Goal: Download file/media: Obtain a digital file from the website

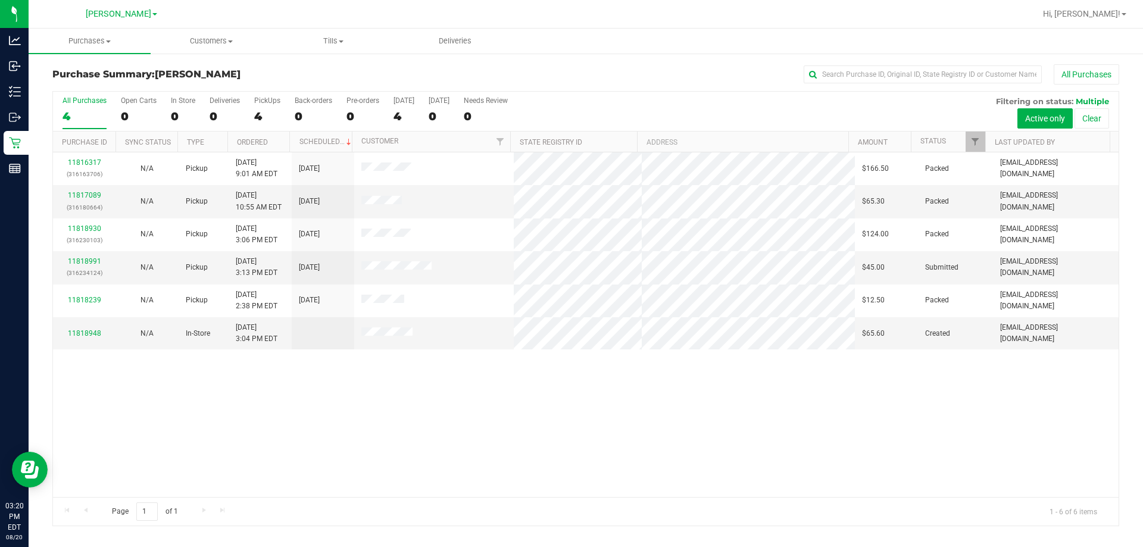
click at [162, 470] on div "11816317 (316163706) N/A Pickup [DATE] 9:01 AM EDT 8/20/2025 $166.50 Packed [EM…" at bounding box center [585, 324] width 1065 height 345
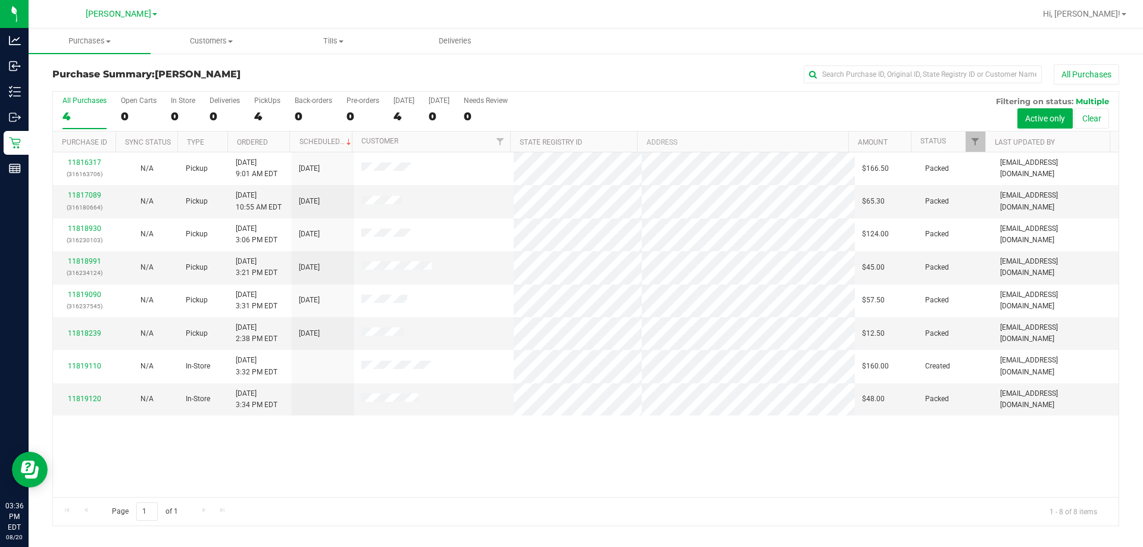
click at [890, 458] on div "11816317 (316163706) N/A Pickup [DATE] 9:01 AM EDT 8/20/2025 $166.50 Packed [EM…" at bounding box center [585, 324] width 1065 height 345
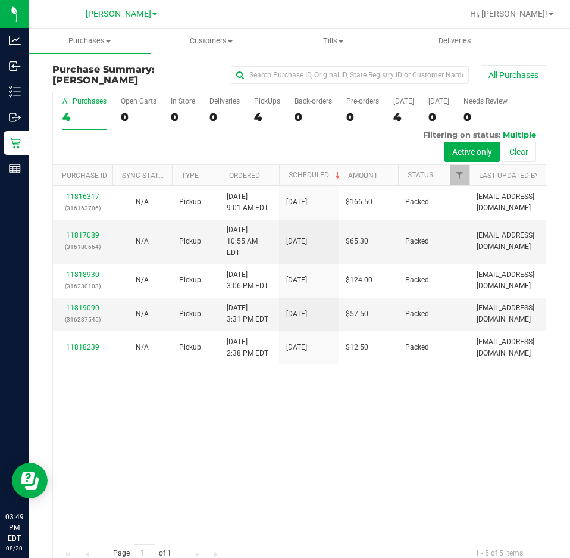
click at [341, 412] on div "11816317 (316163706) N/A Pickup [DATE] 9:01 AM EDT 8/20/2025 $166.50 Packed [EM…" at bounding box center [299, 361] width 493 height 351
click at [322, 471] on div "11816317 (316163706) N/A Pickup [DATE] 9:01 AM EDT 8/20/2025 $166.50 Packed [EM…" at bounding box center [299, 361] width 493 height 351
click at [430, 387] on div "11816317 (316163706) N/A Pickup [DATE] 9:01 AM EDT 8/20/2025 $166.50 Packed [EM…" at bounding box center [299, 361] width 493 height 351
click at [198, 465] on div "11816317 (316163706) N/A Pickup [DATE] 9:01 AM EDT 8/20/2025 $166.50 Packed [EM…" at bounding box center [299, 361] width 493 height 351
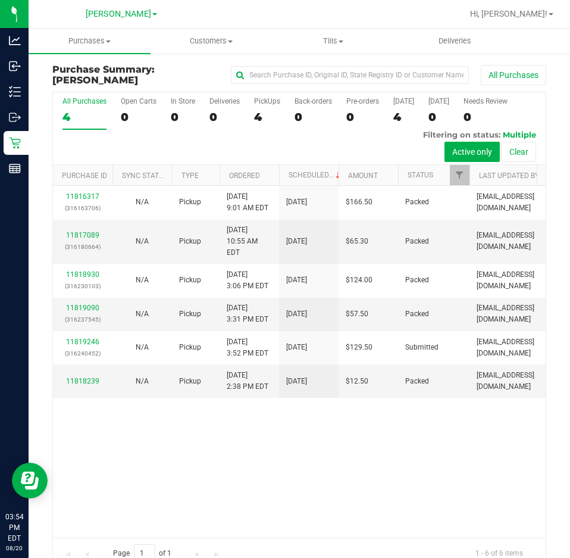
click at [481, 471] on div "11816317 (316163706) N/A Pickup [DATE] 9:01 AM EDT 8/20/2025 $166.50 Packed [EM…" at bounding box center [299, 361] width 493 height 351
click at [342, 472] on div "11816317 (316163706) N/A Pickup [DATE] 9:01 AM EDT 8/20/2025 $166.50 Packed [EM…" at bounding box center [299, 361] width 493 height 351
click at [344, 441] on div "11816317 (316163706) N/A Pickup [DATE] 9:01 AM EDT 8/20/2025 $166.50 Packed [EM…" at bounding box center [299, 361] width 493 height 351
click at [74, 110] on div "4" at bounding box center [84, 117] width 44 height 14
click at [0, 0] on input "All Purchases 4" at bounding box center [0, 0] width 0 height 0
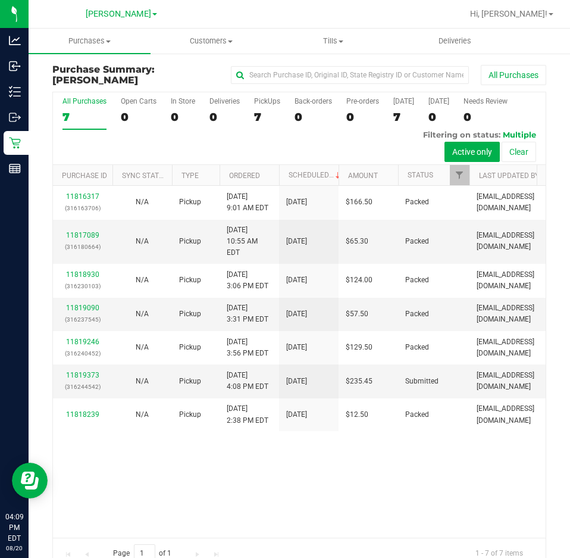
click at [342, 477] on div "11816317 (316163706) N/A Pickup [DATE] 9:01 AM EDT 8/20/2025 $166.50 Packed [EM…" at bounding box center [299, 361] width 493 height 351
click at [293, 482] on div "11816317 (316163706) N/A Pickup [DATE] 9:01 AM EDT 8/20/2025 $166.50 Packed [EM…" at bounding box center [299, 361] width 493 height 351
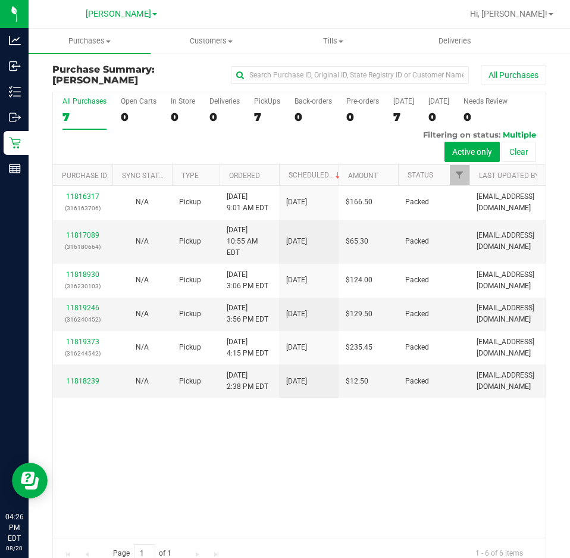
drag, startPoint x: 369, startPoint y: 433, endPoint x: 381, endPoint y: 433, distance: 12.5
click at [370, 432] on div "11816317 (316163706) N/A Pickup [DATE] 9:01 AM EDT 8/20/2025 $166.50 Packed [EM…" at bounding box center [299, 361] width 493 height 351
click at [362, 439] on div "11816317 (316163706) N/A Pickup [DATE] 9:01 AM EDT 8/20/2025 $166.50 Packed [EM…" at bounding box center [299, 361] width 493 height 351
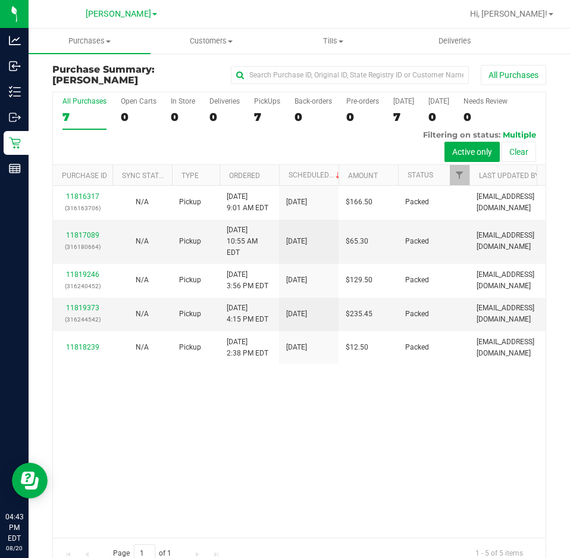
click at [381, 411] on div "11816317 (316163706) N/A Pickup [DATE] 9:01 AM EDT 8/20/2025 $166.50 Packed [EM…" at bounding box center [299, 361] width 493 height 351
click at [420, 430] on div "11816317 (316163706) N/A Pickup [DATE] 9:01 AM EDT 8/20/2025 $166.50 Packed [EM…" at bounding box center [299, 361] width 493 height 351
click at [425, 421] on div "11816317 (316163706) N/A Pickup [DATE] 9:01 AM EDT 8/20/2025 $166.50 Packed [EM…" at bounding box center [299, 361] width 493 height 351
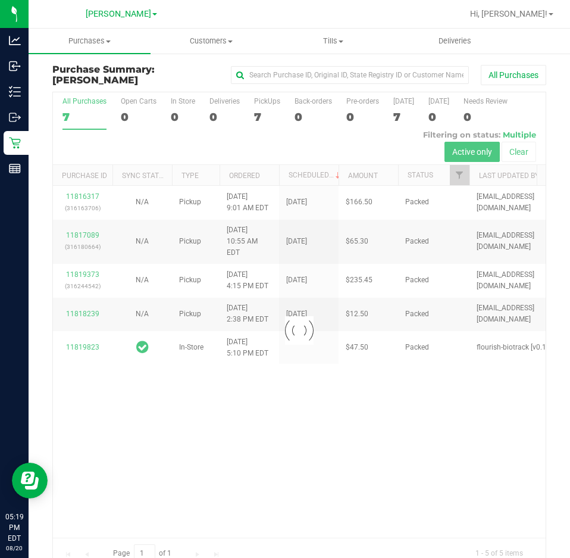
click at [424, 420] on div at bounding box center [299, 329] width 493 height 475
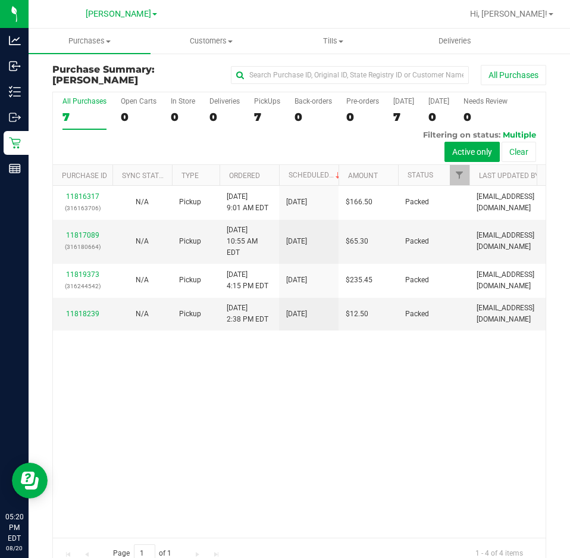
click at [406, 441] on div "11816317 (316163706) N/A Pickup [DATE] 9:01 AM EDT 8/20/2025 $166.50 Packed [EM…" at bounding box center [299, 361] width 493 height 351
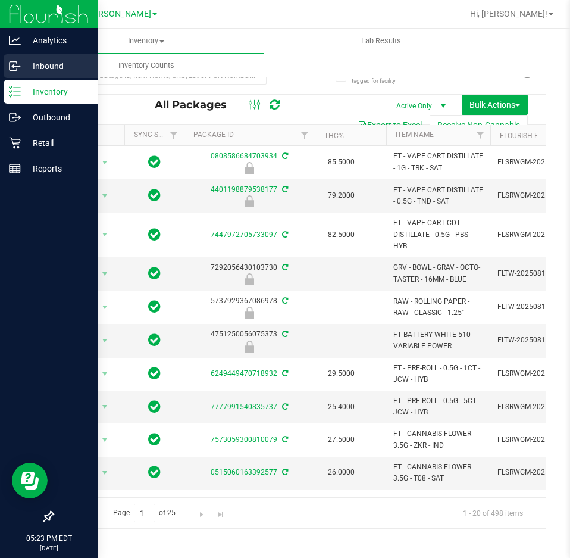
click at [20, 70] on icon at bounding box center [15, 66] width 12 height 12
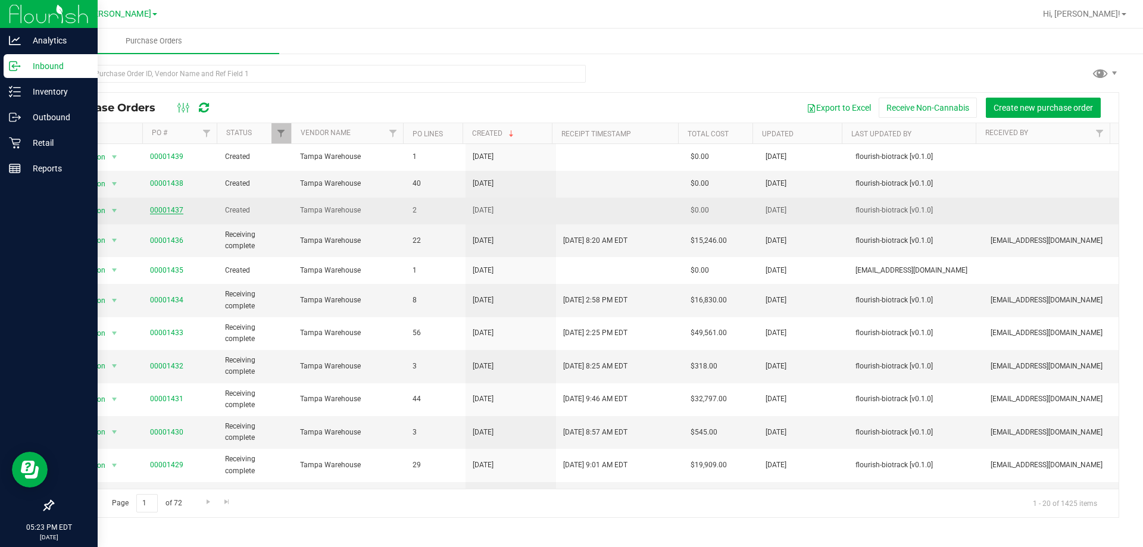
click at [162, 206] on link "00001437" at bounding box center [166, 210] width 33 height 8
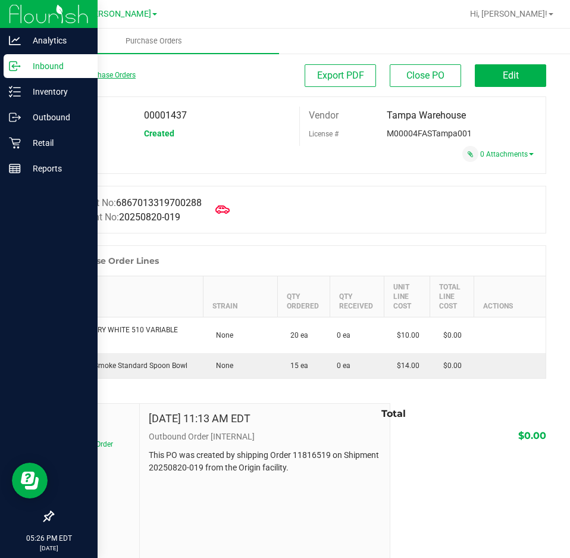
click at [73, 76] on link "Back to Purchase Orders" at bounding box center [93, 75] width 83 height 8
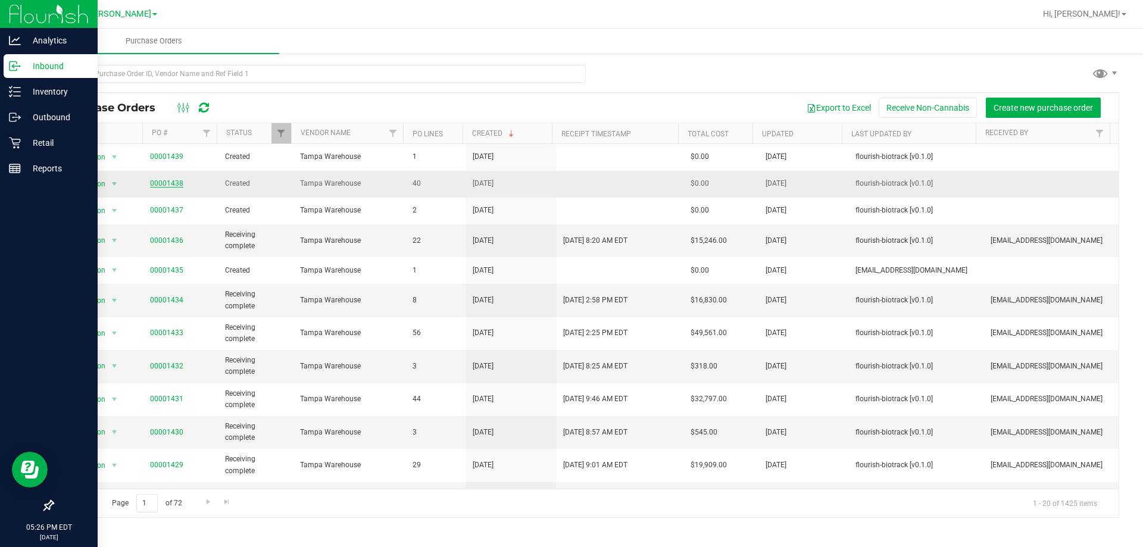
click at [162, 183] on link "00001438" at bounding box center [166, 183] width 33 height 8
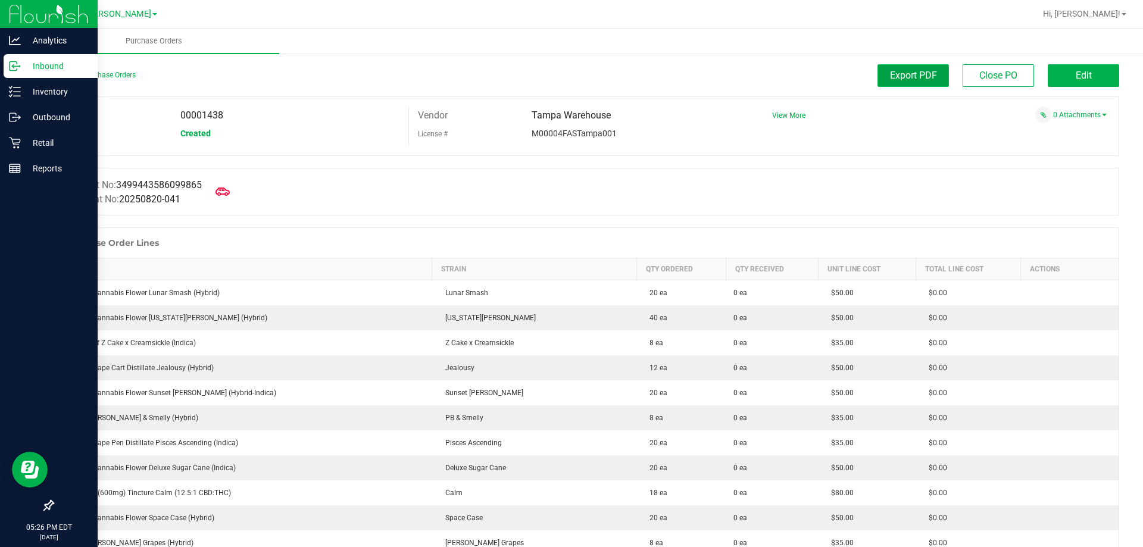
click at [570, 83] on button "Export PDF" at bounding box center [912, 75] width 71 height 23
click at [72, 70] on div "Back to Purchase Orders" at bounding box center [185, 74] width 267 height 21
click at [66, 71] on link "Back to Purchase Orders" at bounding box center [93, 75] width 83 height 8
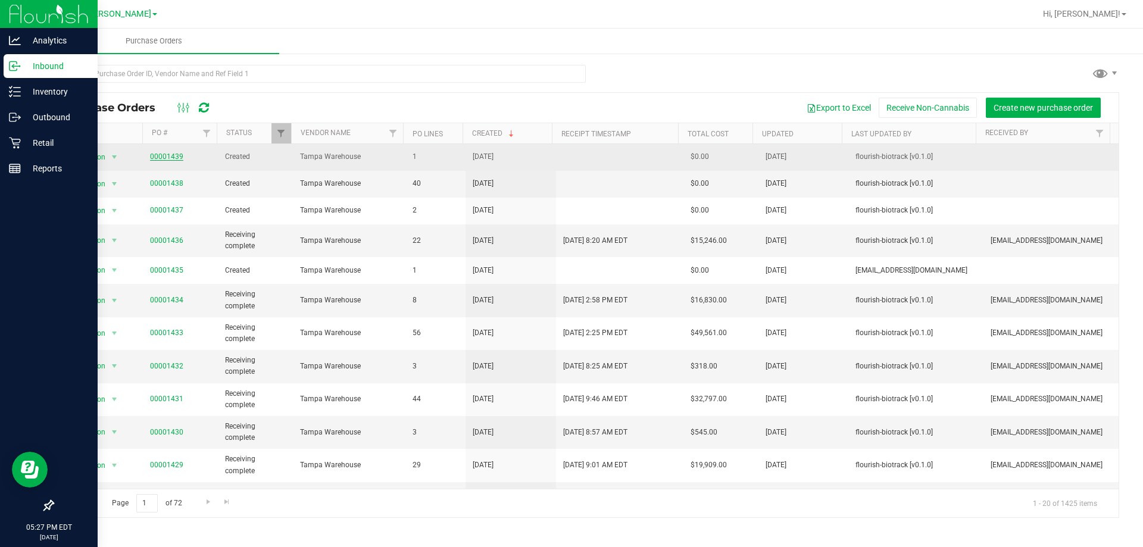
click at [171, 158] on link "00001439" at bounding box center [166, 156] width 33 height 8
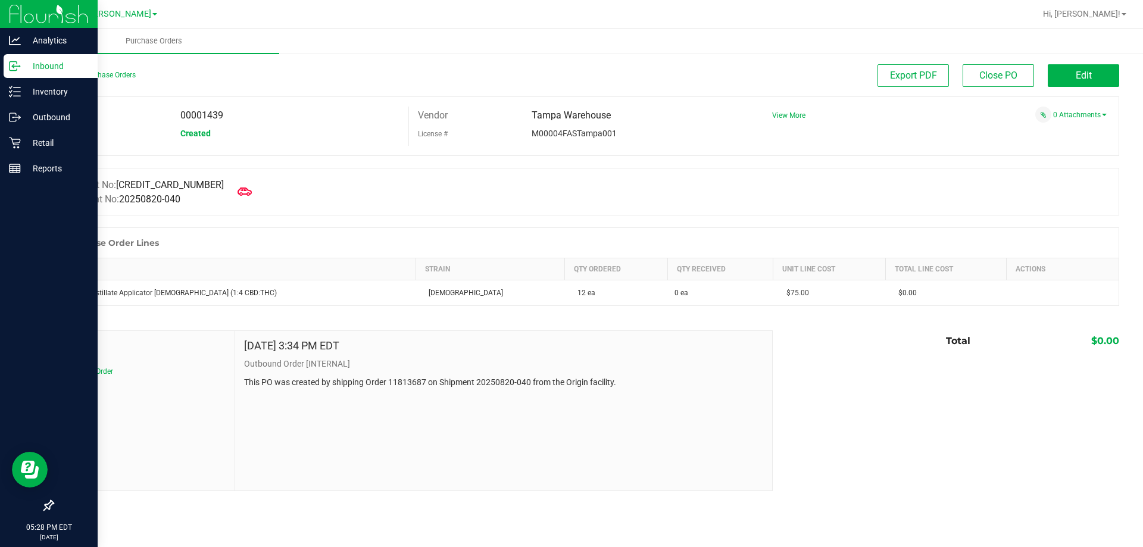
click at [14, 64] on icon at bounding box center [15, 66] width 12 height 12
